Goal: Use online tool/utility

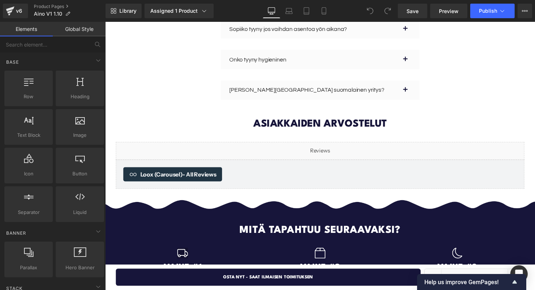
scroll to position [2037, 0]
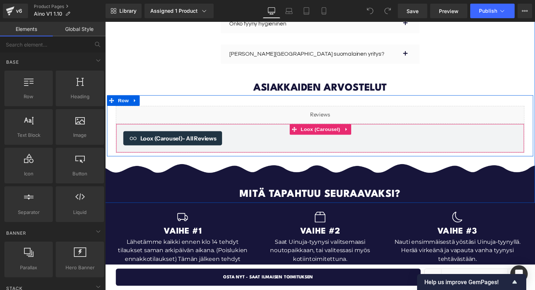
click at [264, 134] on div "Loox (Carousel) - All Reviews" at bounding box center [325, 141] width 403 height 15
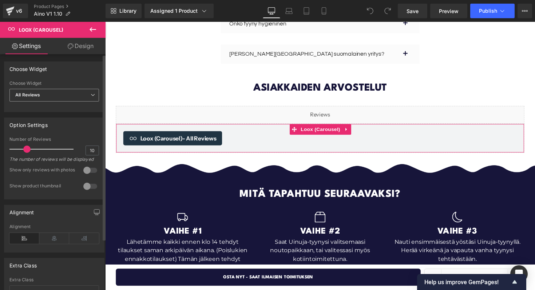
click at [60, 96] on span "All Reviews" at bounding box center [53, 95] width 89 height 13
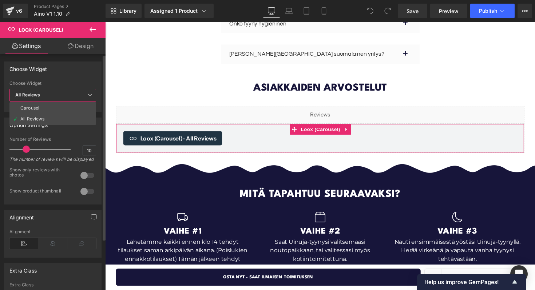
click at [60, 96] on span "All Reviews" at bounding box center [52, 95] width 87 height 13
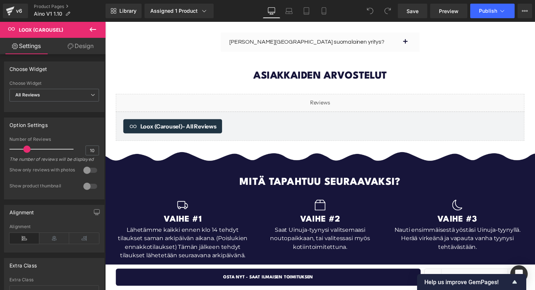
scroll to position [2038, 0]
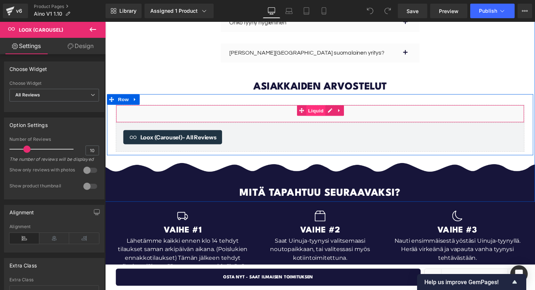
click at [325, 107] on div "Liquid" at bounding box center [325, 116] width 418 height 18
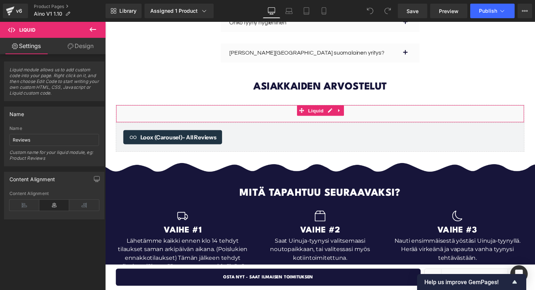
click at [75, 42] on link "Design" at bounding box center [80, 46] width 53 height 16
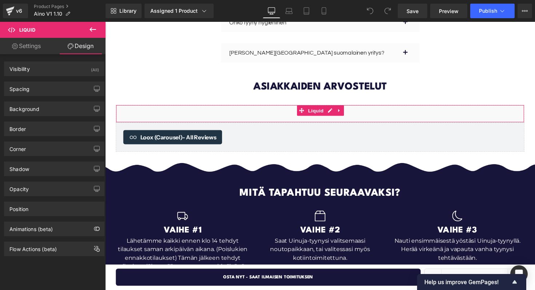
click at [29, 45] on link "Settings" at bounding box center [26, 46] width 53 height 16
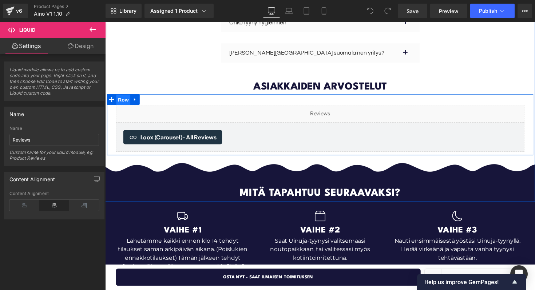
click at [126, 96] on span "Row" at bounding box center [123, 101] width 15 height 11
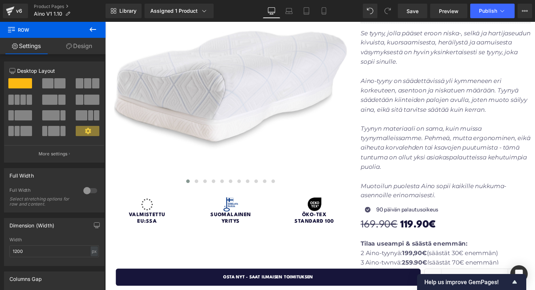
scroll to position [0, 0]
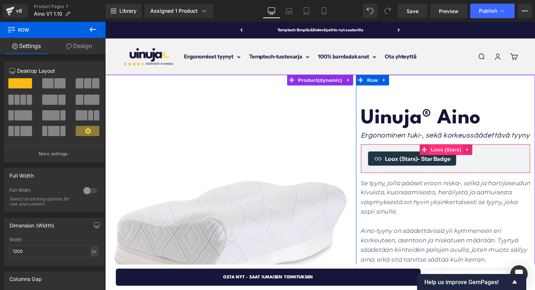
click at [457, 154] on span "Loox (Stars)" at bounding box center [454, 152] width 35 height 11
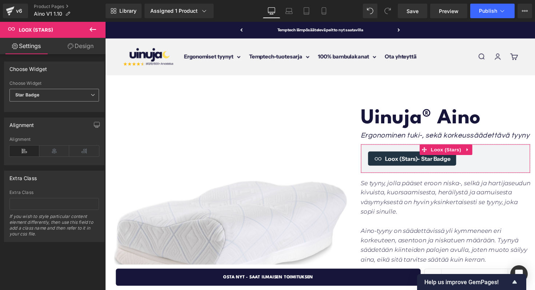
click at [46, 96] on span "Star Badge" at bounding box center [53, 95] width 89 height 13
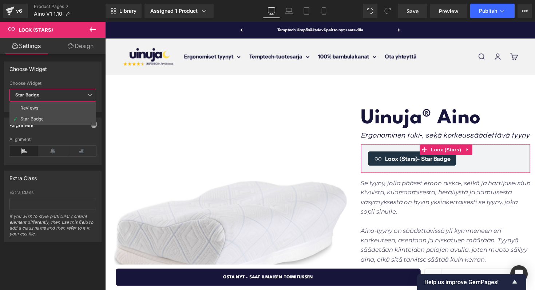
click at [46, 96] on span "Star Badge" at bounding box center [52, 95] width 87 height 13
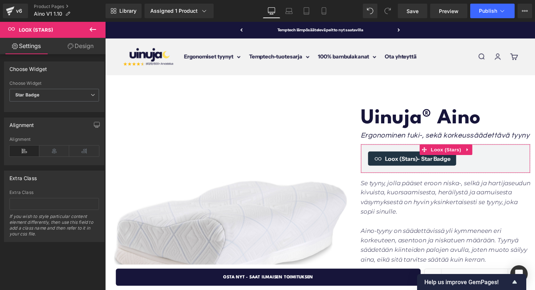
click at [76, 52] on link "Design" at bounding box center [80, 46] width 53 height 16
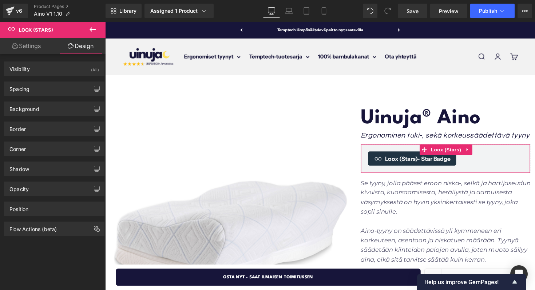
click at [32, 51] on link "Settings" at bounding box center [26, 46] width 53 height 16
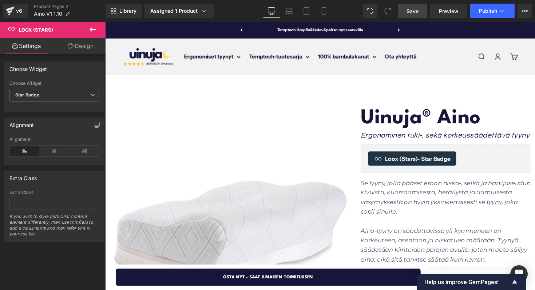
click at [410, 9] on span "Save" at bounding box center [412, 11] width 12 height 8
